Goal: Task Accomplishment & Management: Use online tool/utility

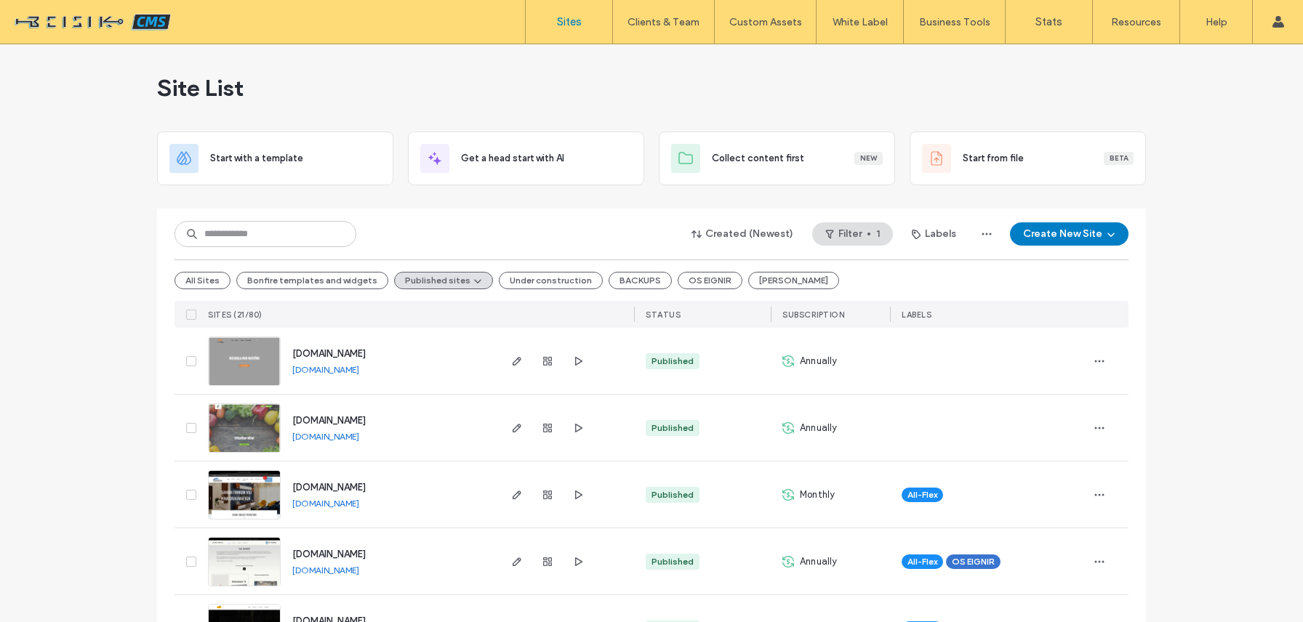
type input "********"
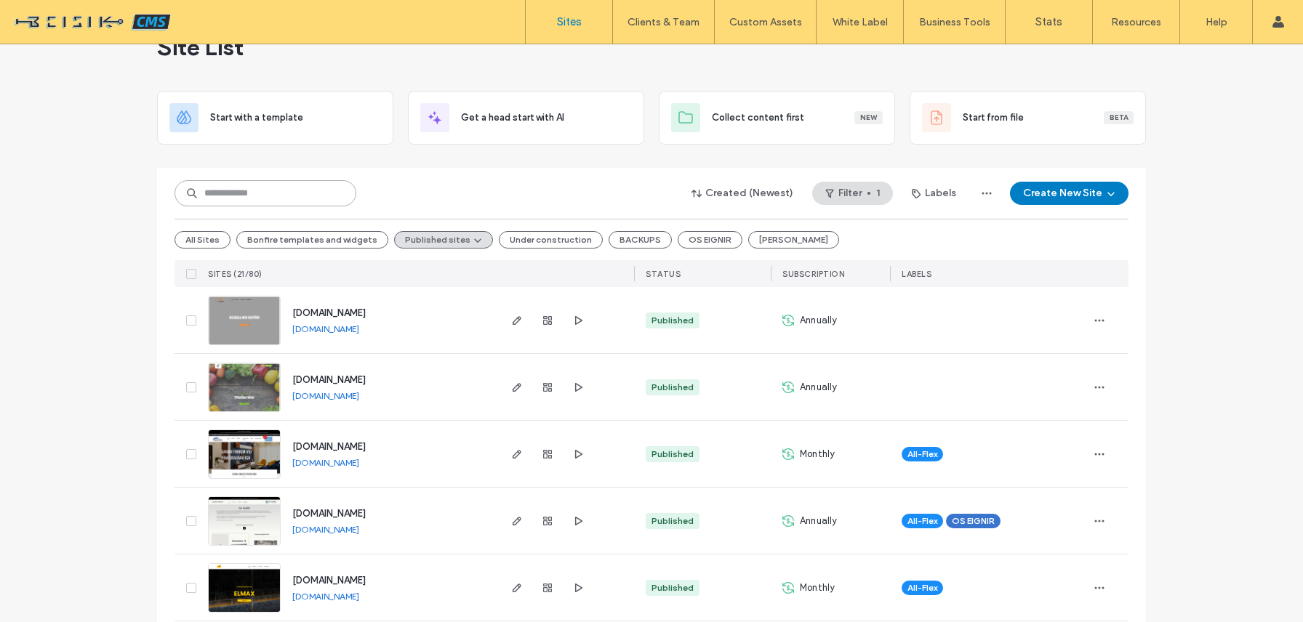
scroll to position [64, 0]
click at [205, 236] on button "All Sites" at bounding box center [202, 238] width 56 height 17
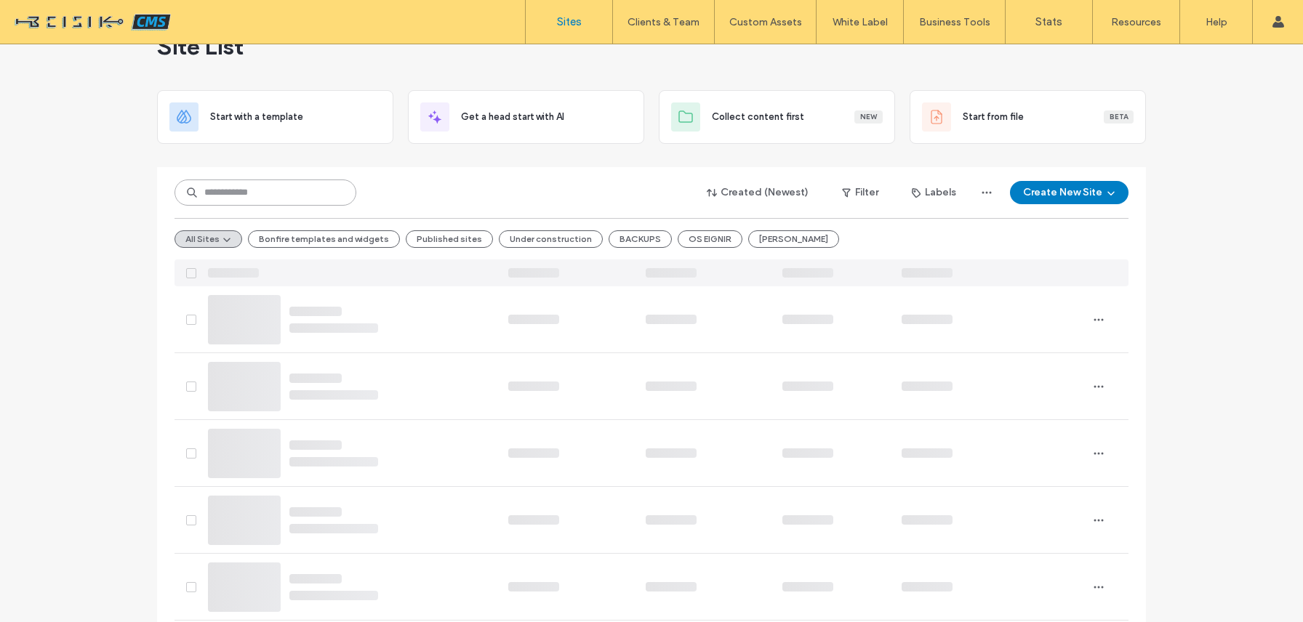
click at [271, 195] on input at bounding box center [265, 193] width 182 height 26
paste input "********"
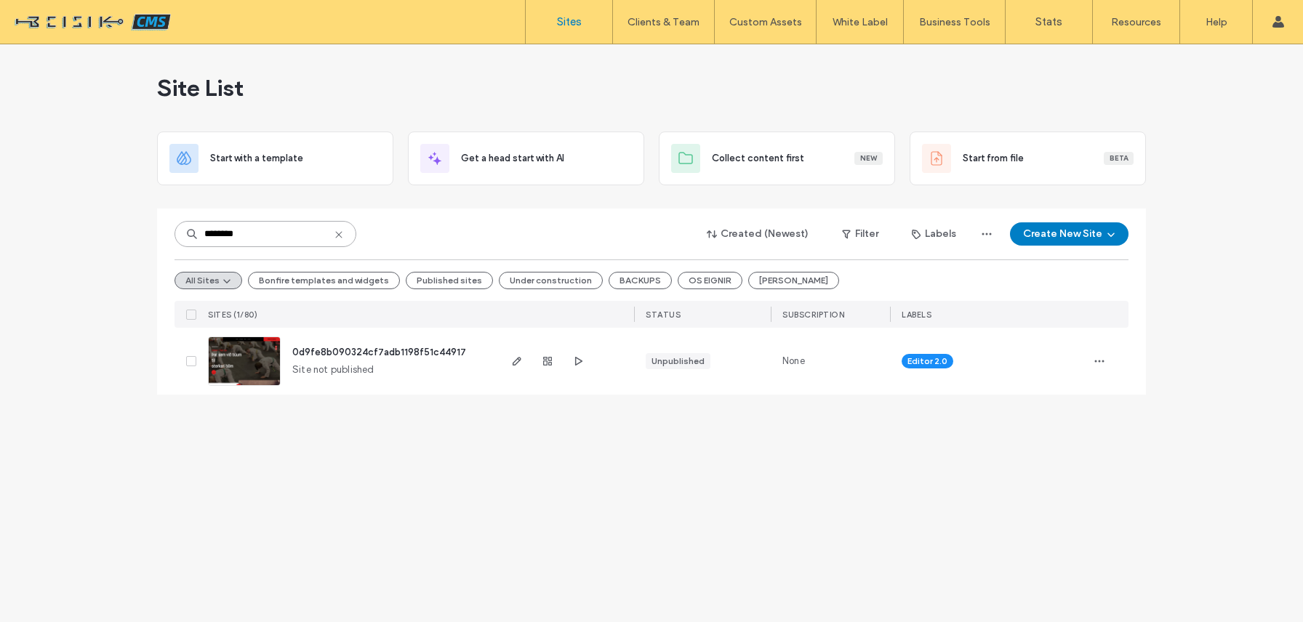
scroll to position [0, 0]
type input "********"
click at [515, 353] on span "button" at bounding box center [516, 361] width 17 height 17
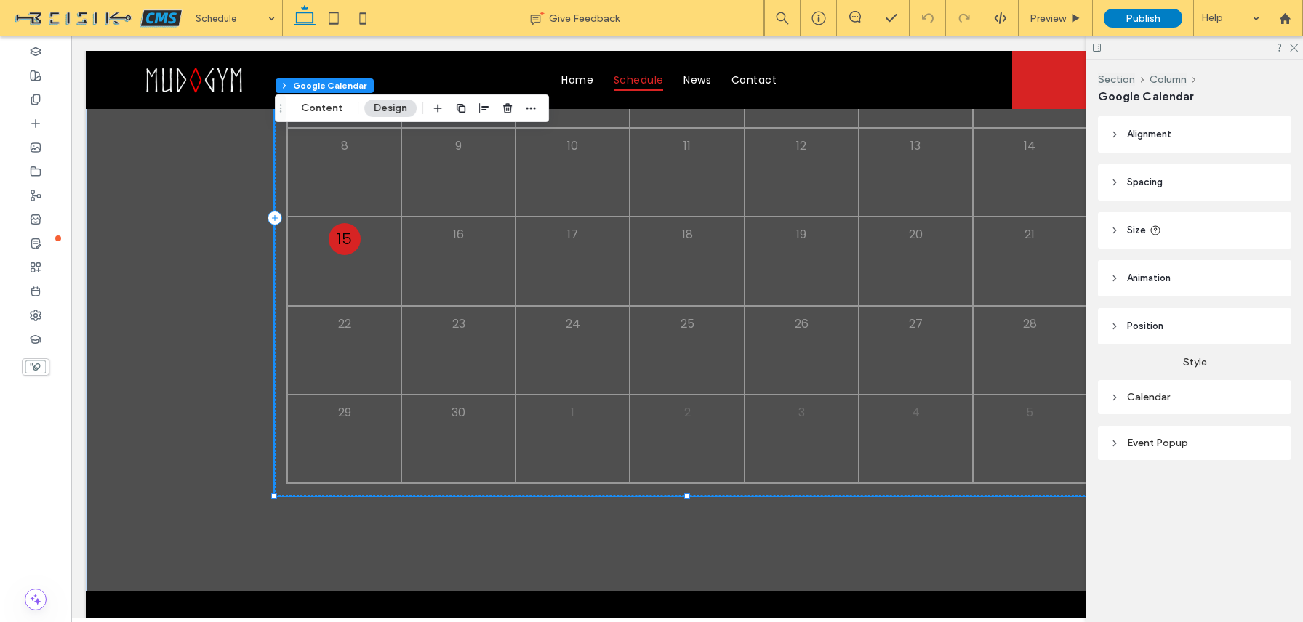
scroll to position [572, 0]
click at [1141, 401] on div "Calendar" at bounding box center [1194, 397] width 170 height 12
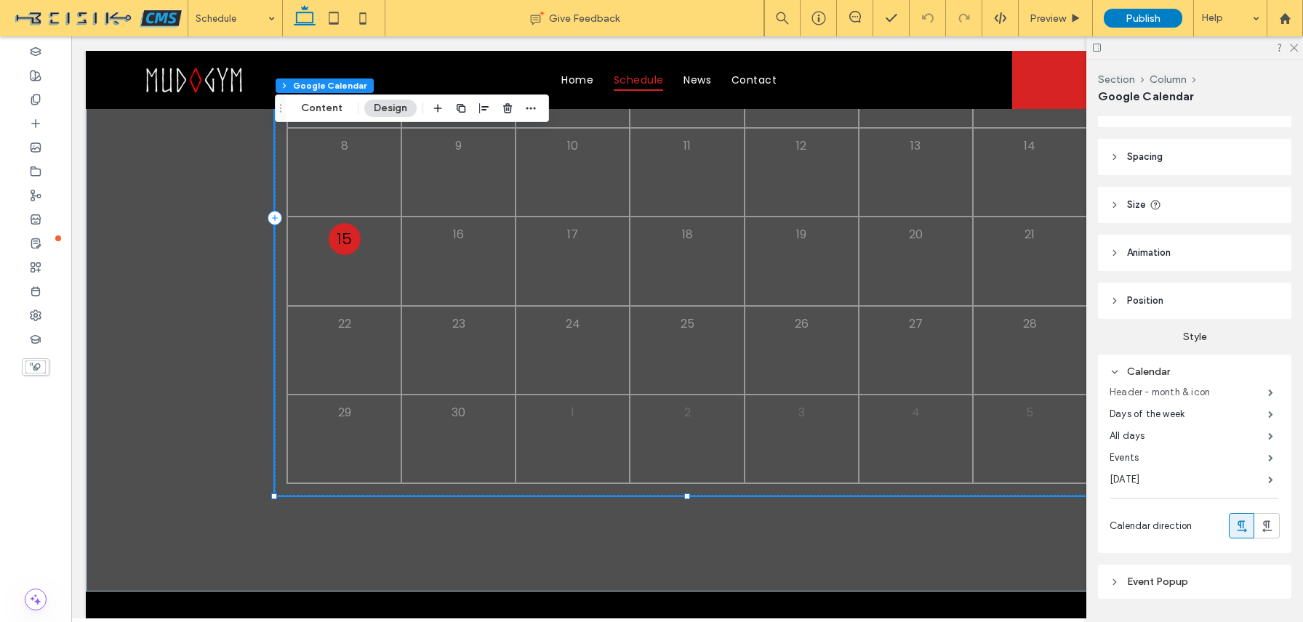
scroll to position [66, 0]
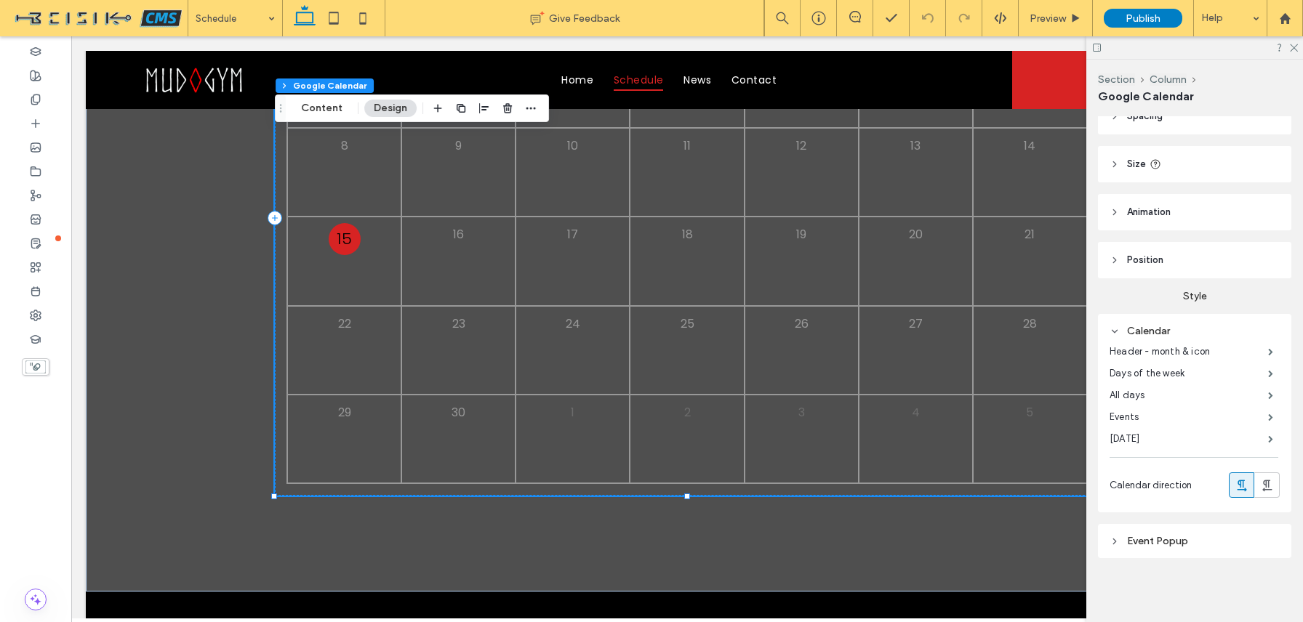
click at [1161, 534] on div "Event Popup" at bounding box center [1194, 541] width 170 height 20
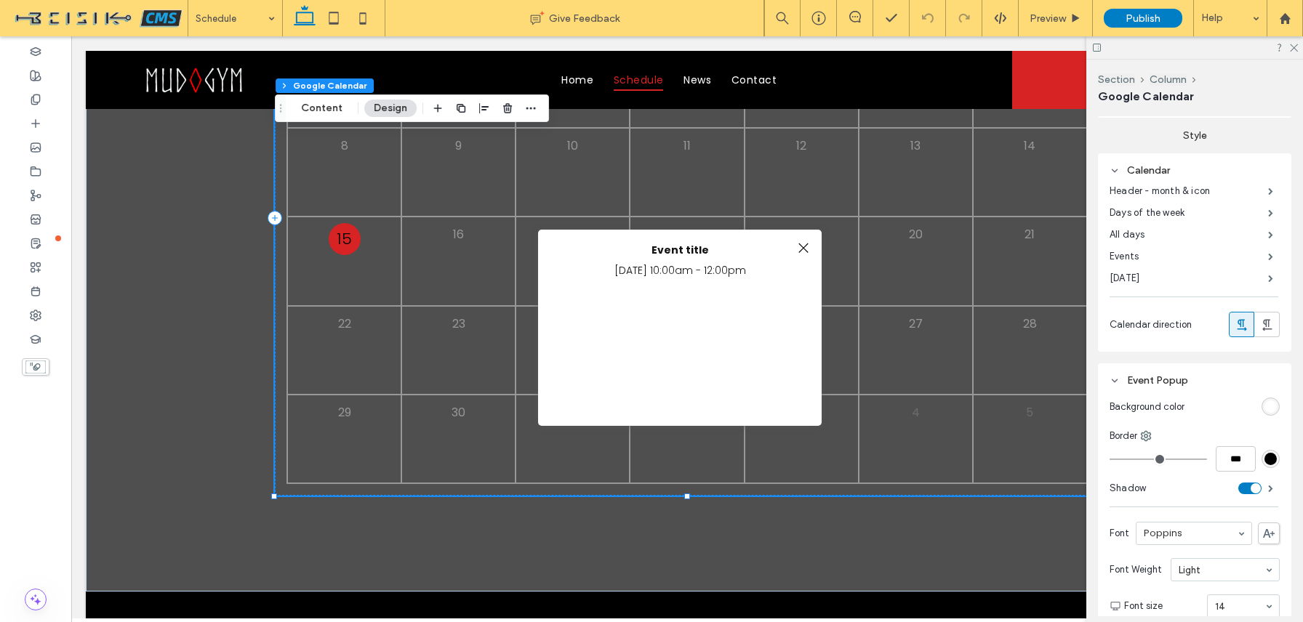
scroll to position [172, 0]
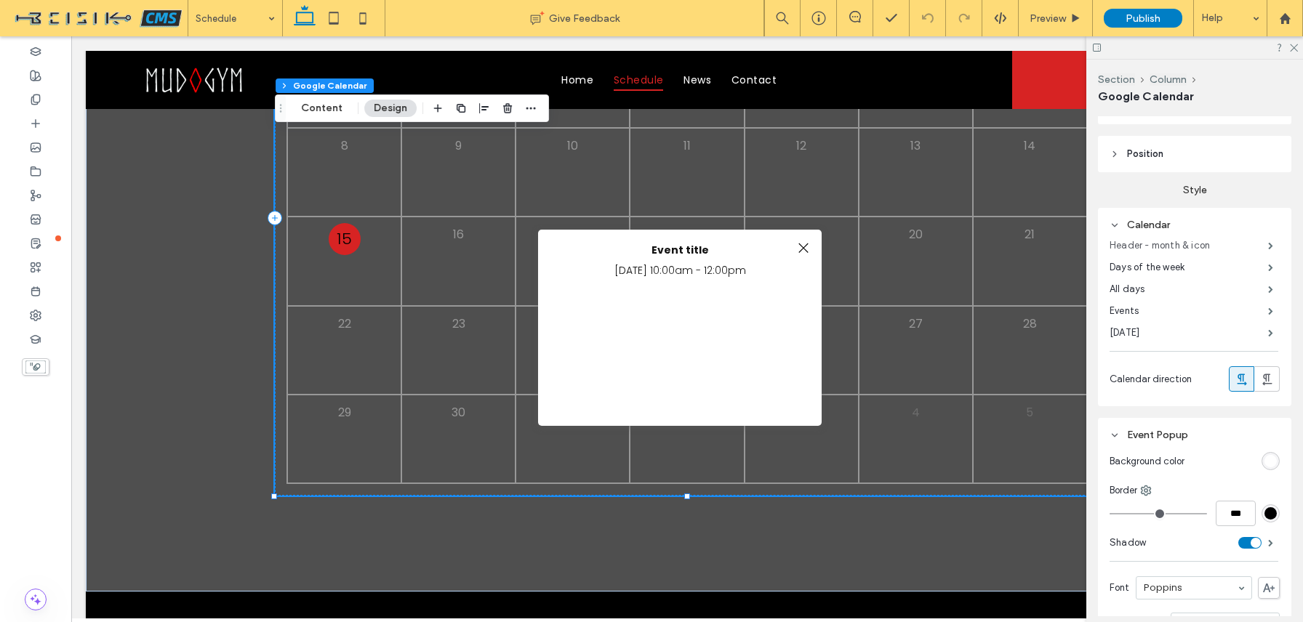
click at [1132, 252] on label "Header - month & icon" at bounding box center [1188, 245] width 158 height 29
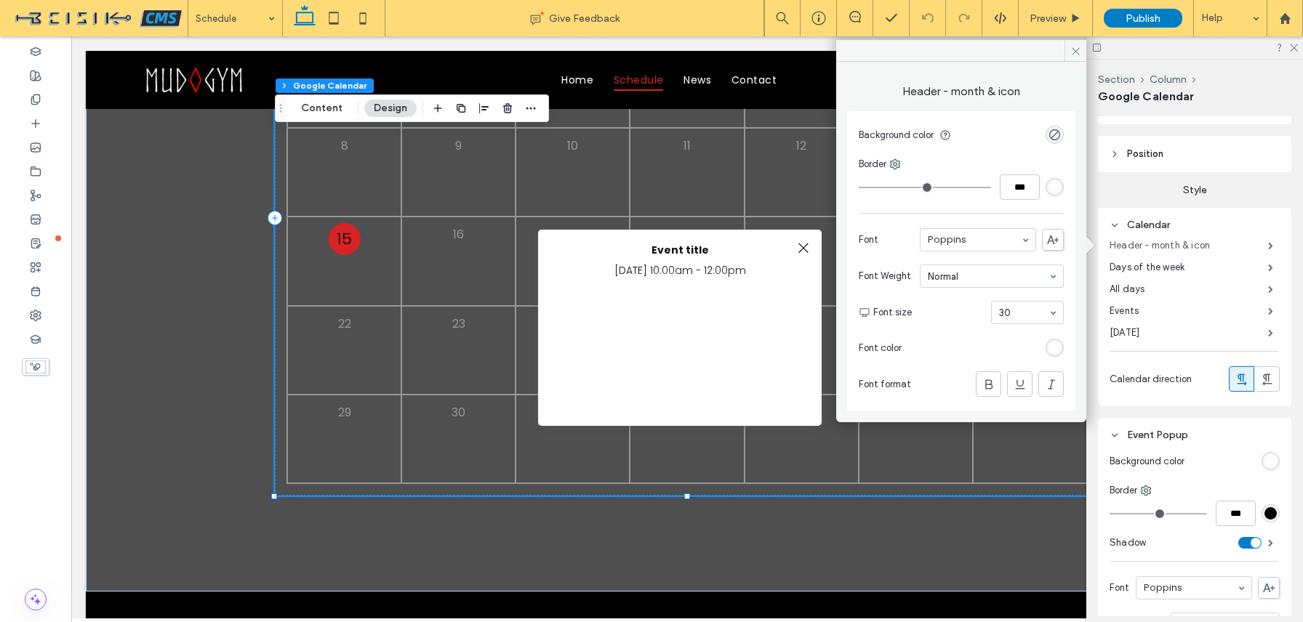
click at [1129, 249] on label "Header - month & icon" at bounding box center [1188, 245] width 158 height 29
click at [803, 252] on div at bounding box center [803, 248] width 20 height 20
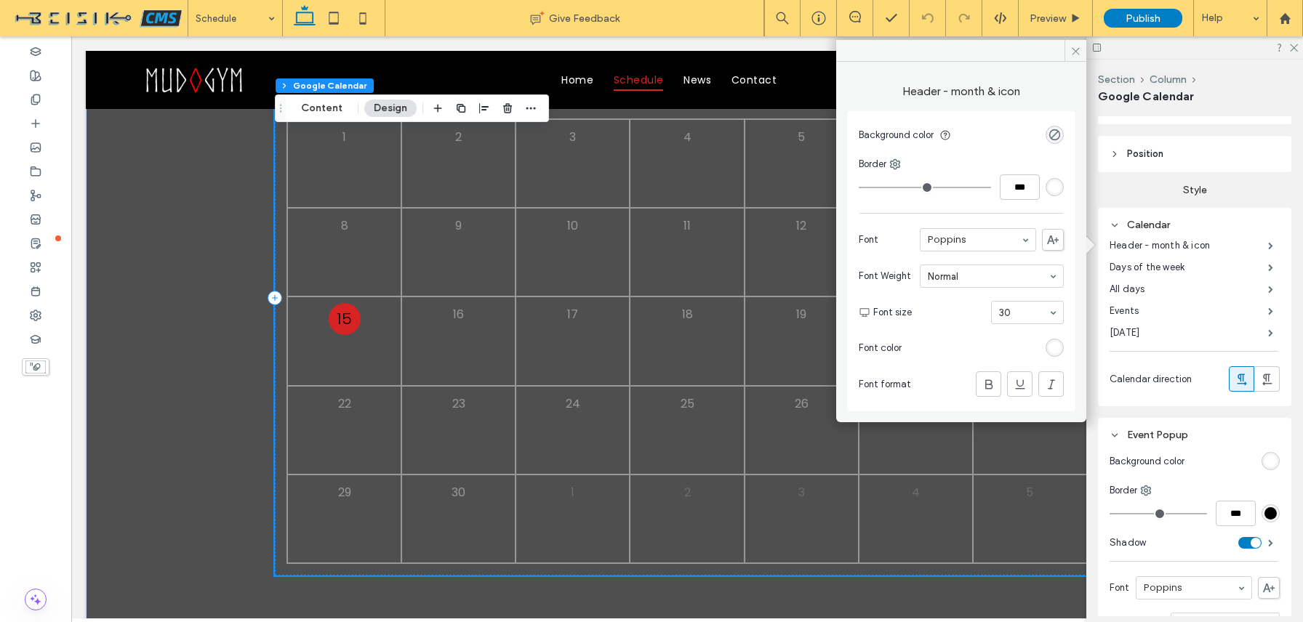
scroll to position [422, 0]
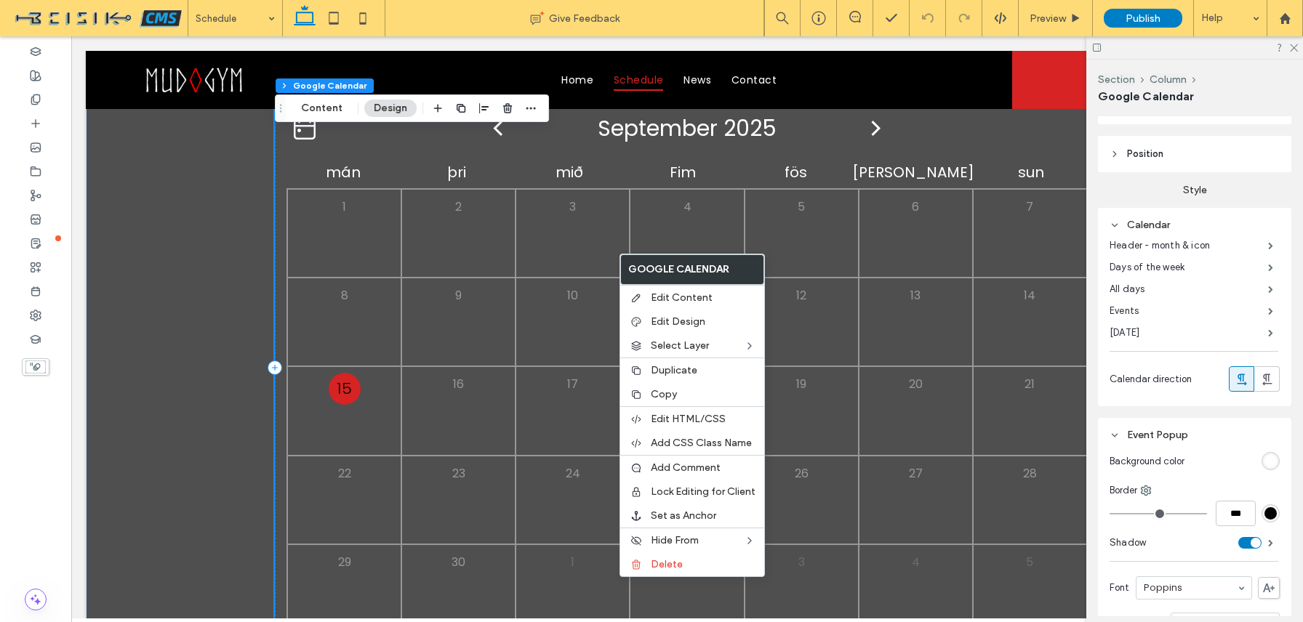
click at [492, 257] on div "2" at bounding box center [458, 233] width 114 height 89
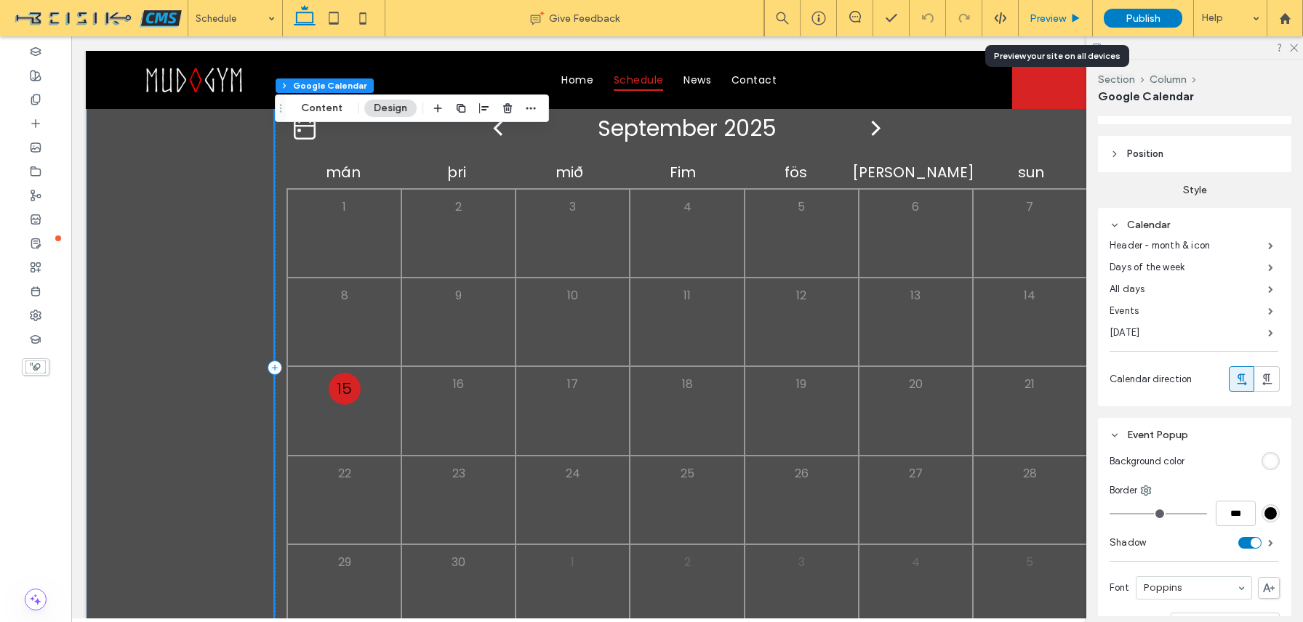
drag, startPoint x: 1035, startPoint y: 16, endPoint x: 964, endPoint y: 33, distance: 73.4
click at [1035, 16] on span "Preview" at bounding box center [1048, 18] width 36 height 12
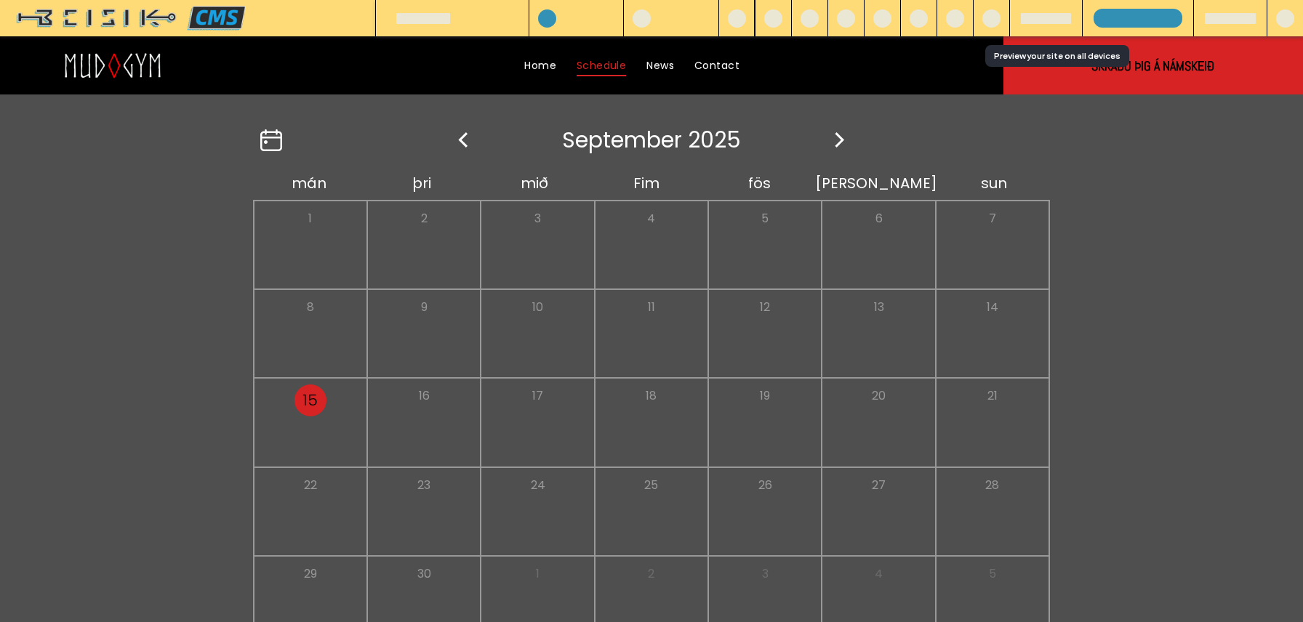
scroll to position [408, 0]
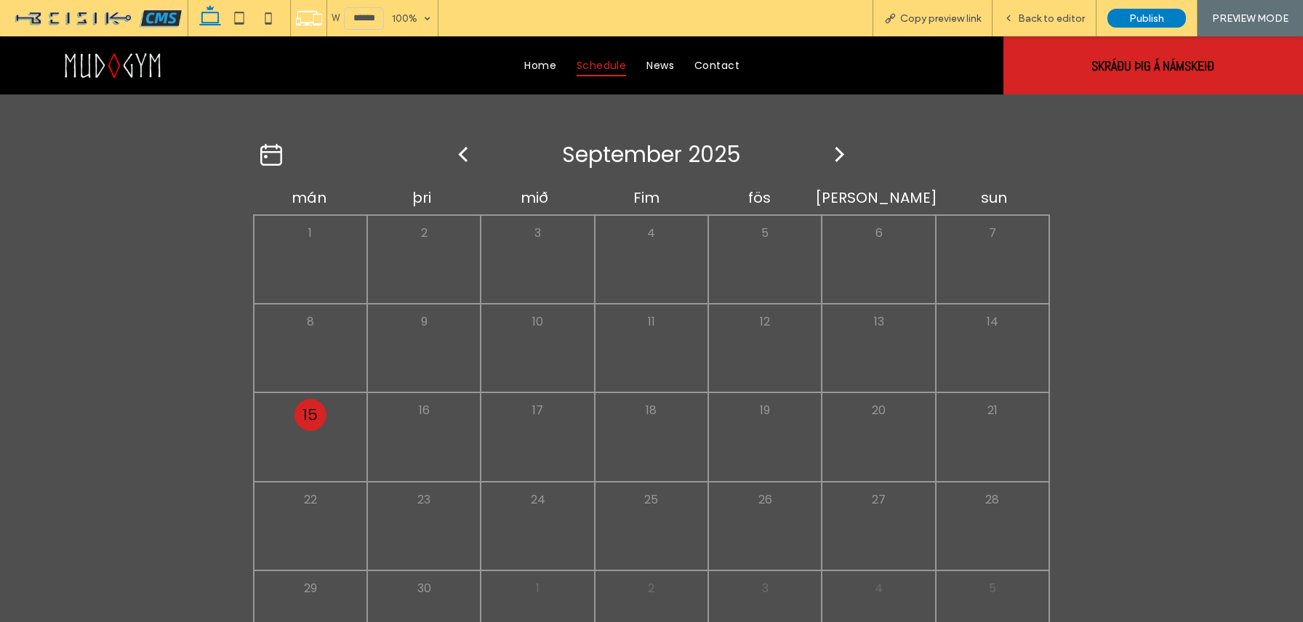
click at [842, 150] on icon at bounding box center [840, 154] width 22 height 15
click at [840, 151] on icon at bounding box center [839, 154] width 9 height 15
click at [460, 152] on icon at bounding box center [463, 154] width 22 height 15
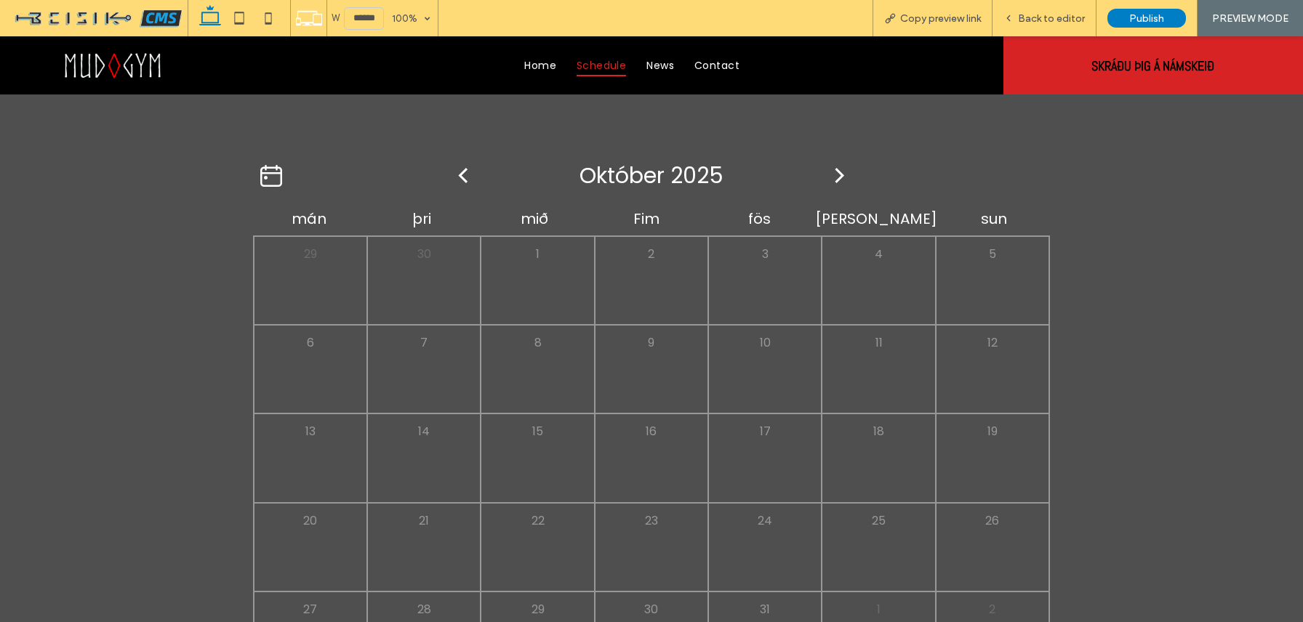
scroll to position [386, 0]
click at [462, 175] on icon at bounding box center [462, 176] width 9 height 15
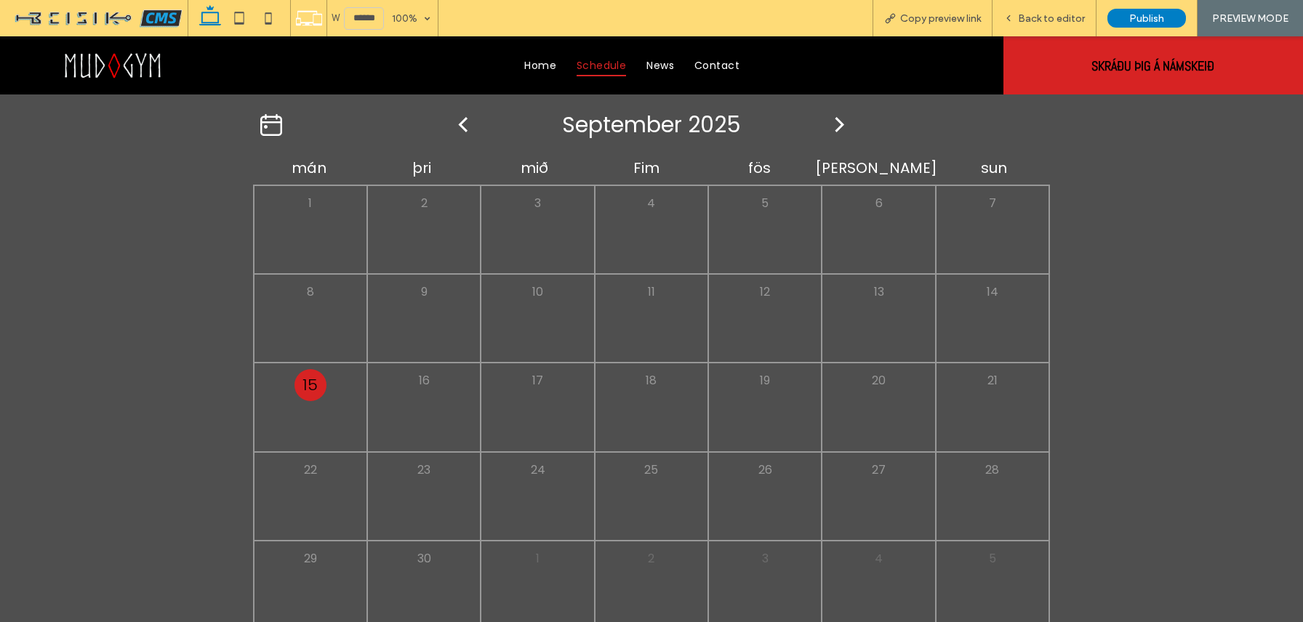
scroll to position [452, 0]
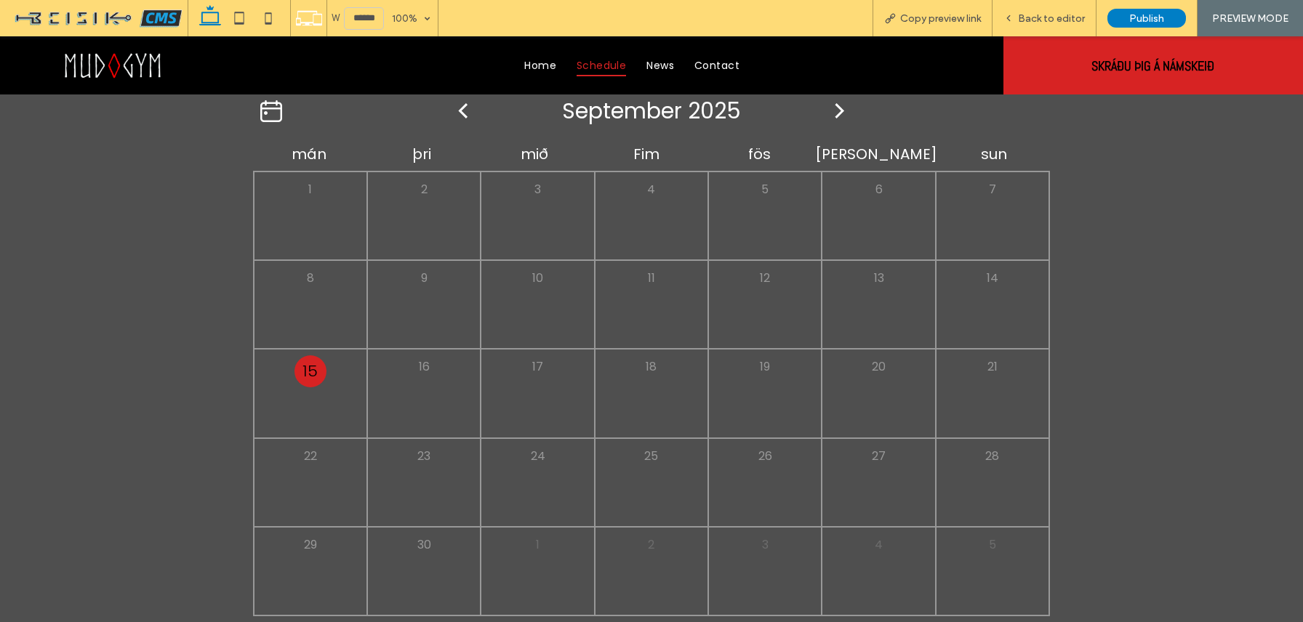
click at [872, 412] on div "20" at bounding box center [878, 393] width 113 height 89
click at [1055, 24] on div "Back to editor" at bounding box center [1044, 18] width 104 height 36
click at [1038, 23] on span "Back to editor" at bounding box center [1051, 18] width 67 height 12
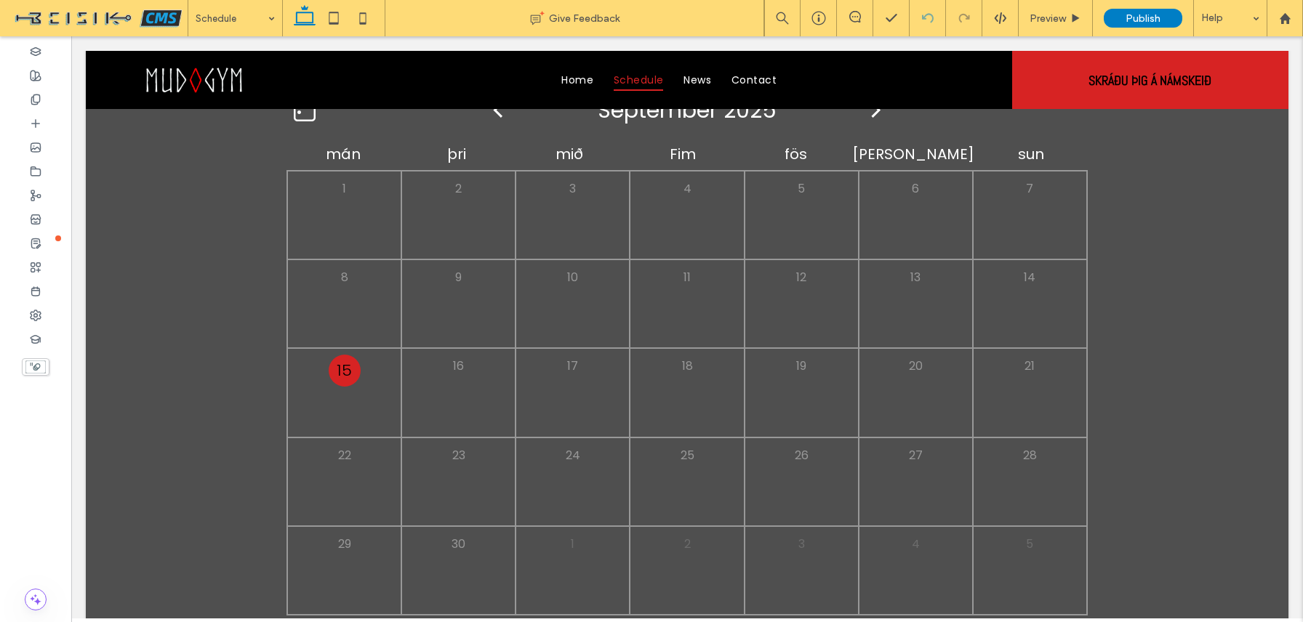
scroll to position [440, 0]
